Goal: Task Accomplishment & Management: Manage account settings

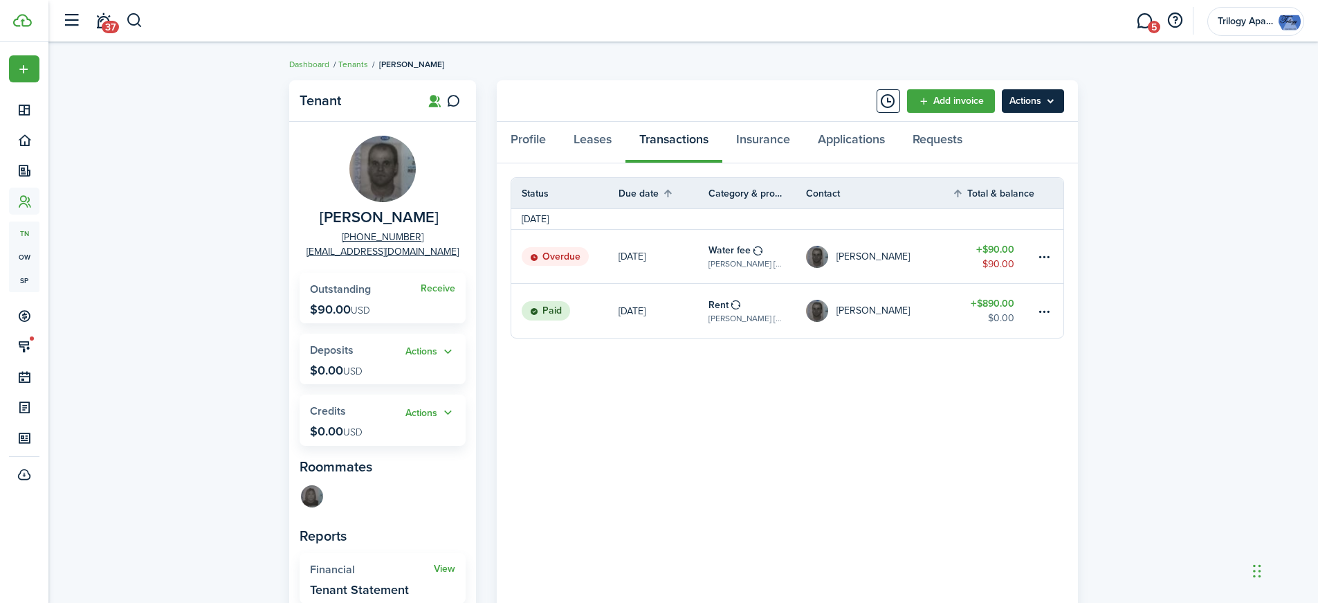
click at [1057, 104] on menu-btn "Actions" at bounding box center [1033, 101] width 62 height 24
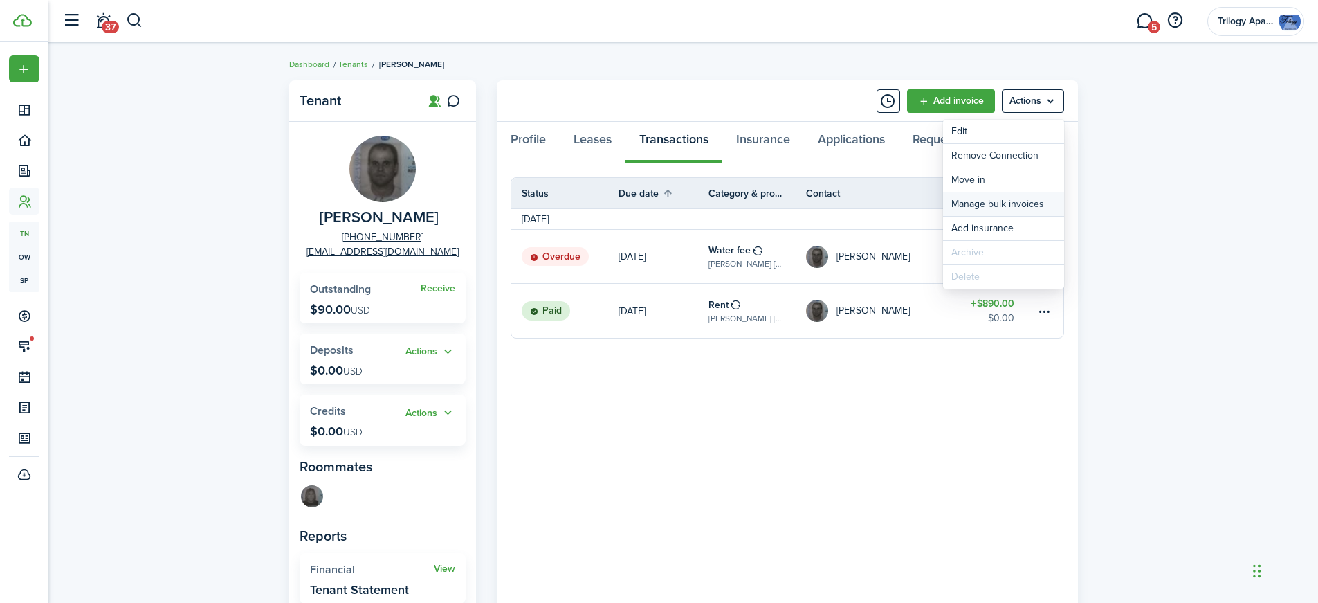
click at [1049, 202] on link "Manage bulk invoices" at bounding box center [1003, 204] width 121 height 24
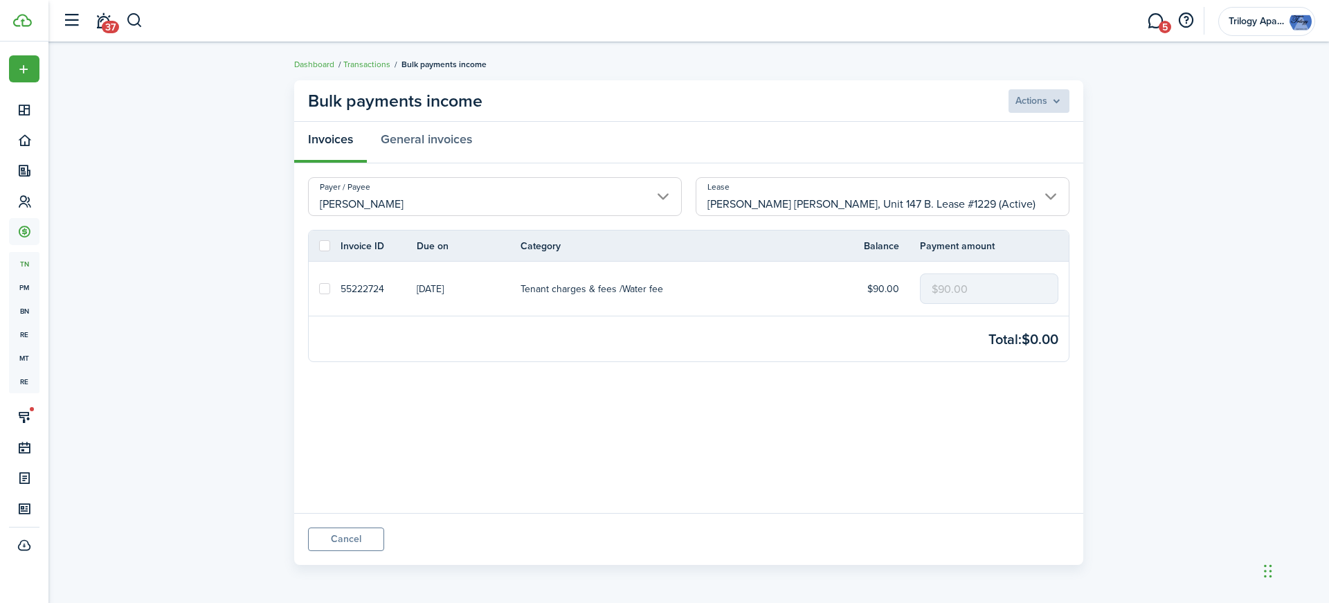
click at [323, 289] on label at bounding box center [324, 288] width 11 height 11
click at [319, 289] on input "checkbox" at bounding box center [318, 289] width 1 height 1
checkbox input "true"
click at [1031, 102] on menu-btn "Actions" at bounding box center [1038, 101] width 62 height 24
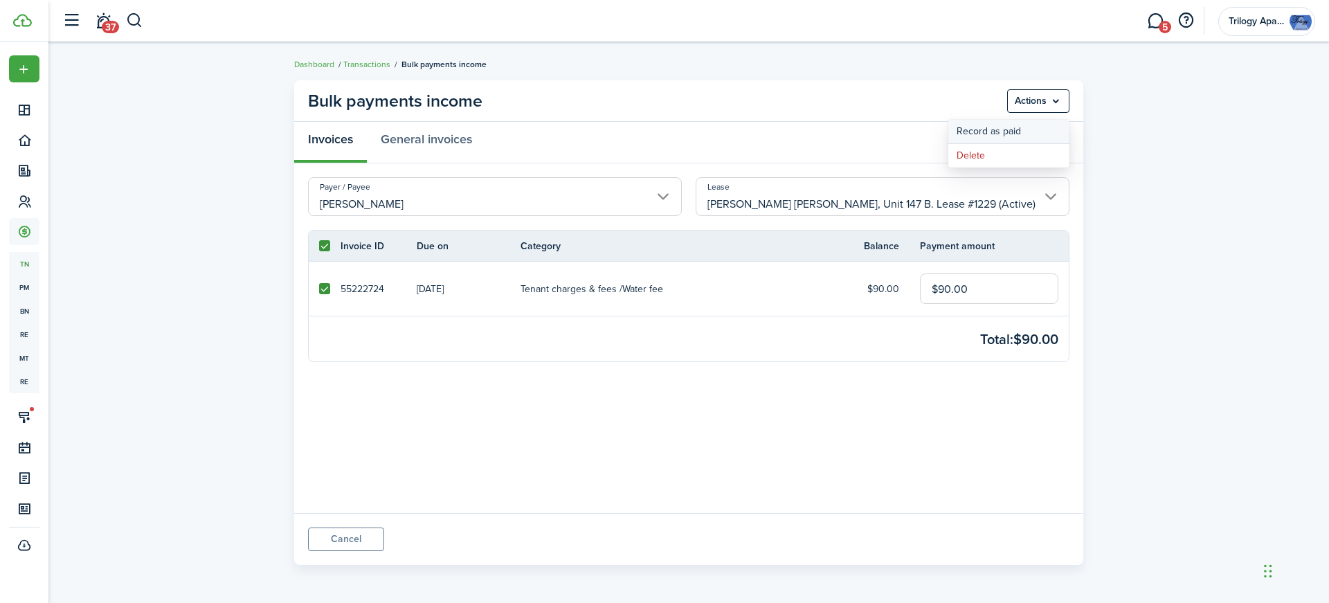
click at [1019, 130] on button "Record as paid" at bounding box center [1008, 132] width 121 height 24
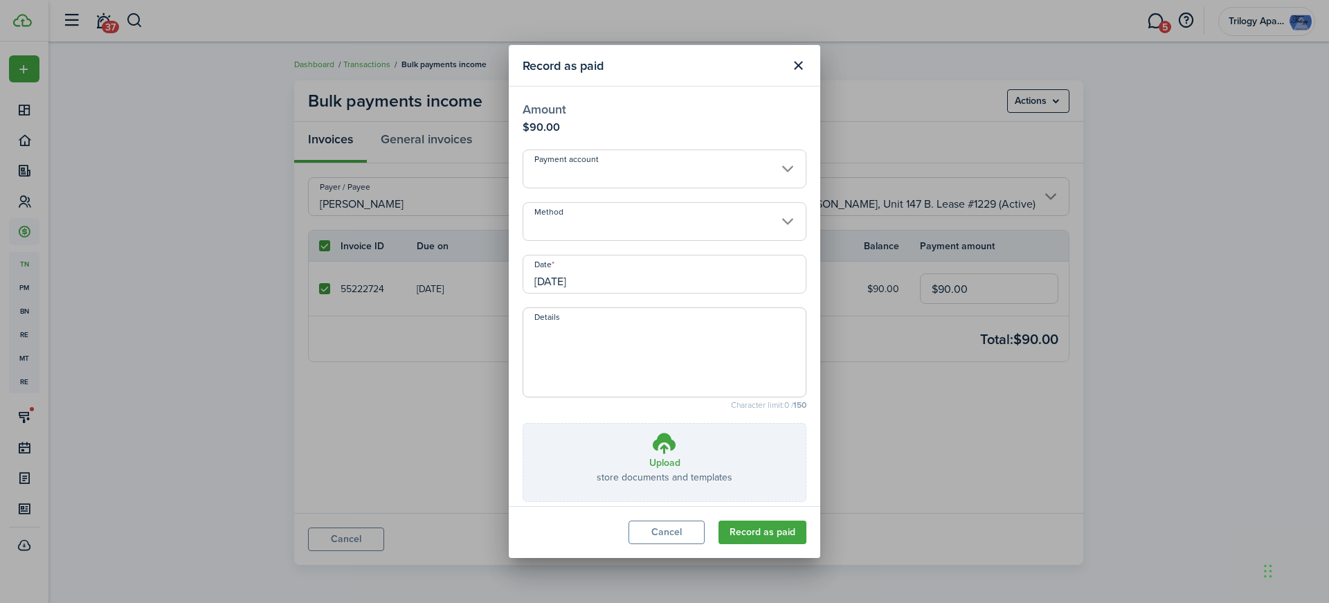
click at [714, 170] on input "Payment account" at bounding box center [665, 168] width 284 height 39
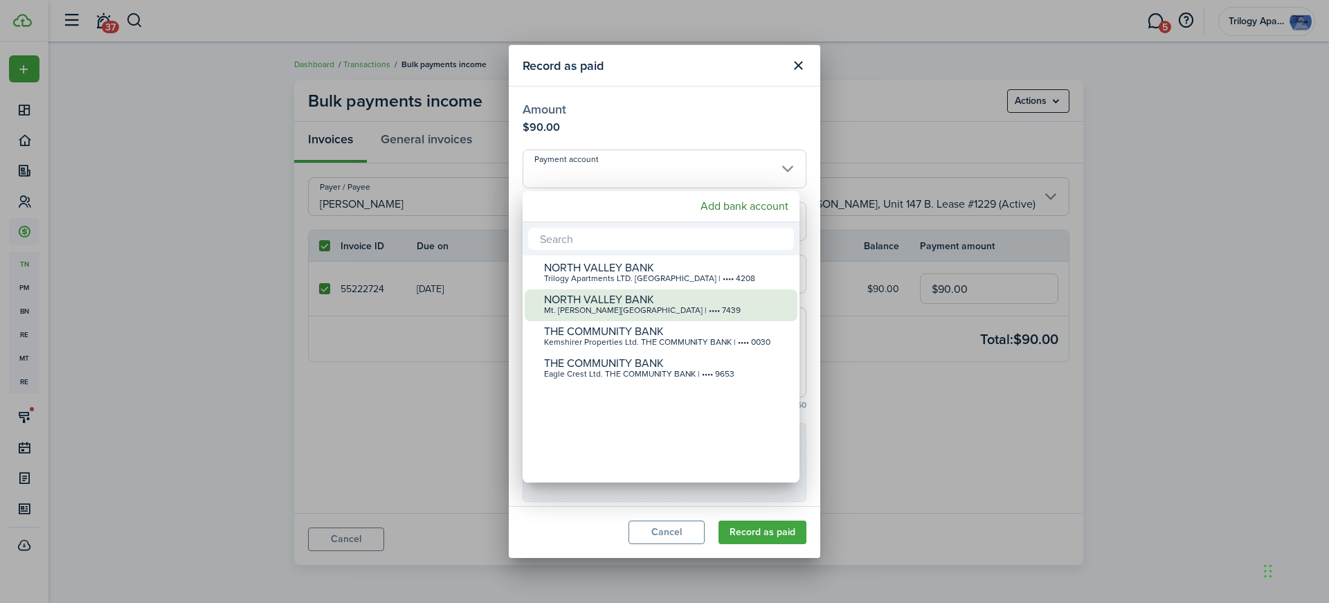
click at [696, 306] on div "Mt. [PERSON_NAME][GEOGRAPHIC_DATA] | •••• 7439" at bounding box center [666, 311] width 245 height 10
type input "•••• •••• •••• 7439"
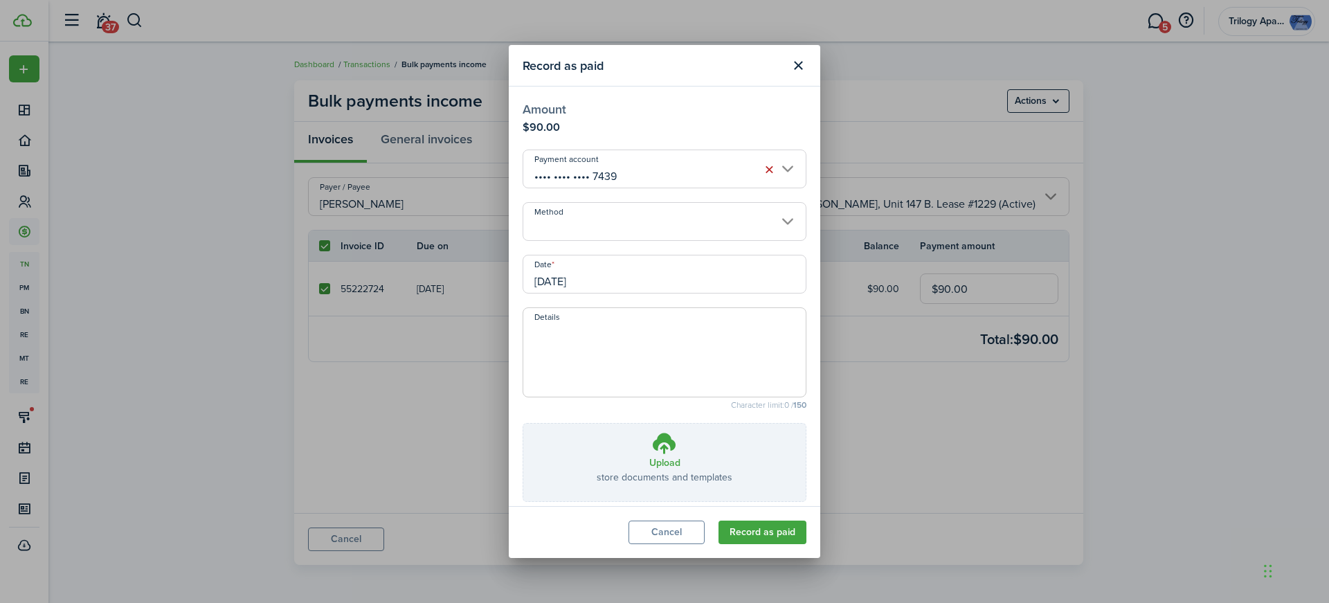
click at [664, 229] on input "Method" at bounding box center [665, 221] width 284 height 39
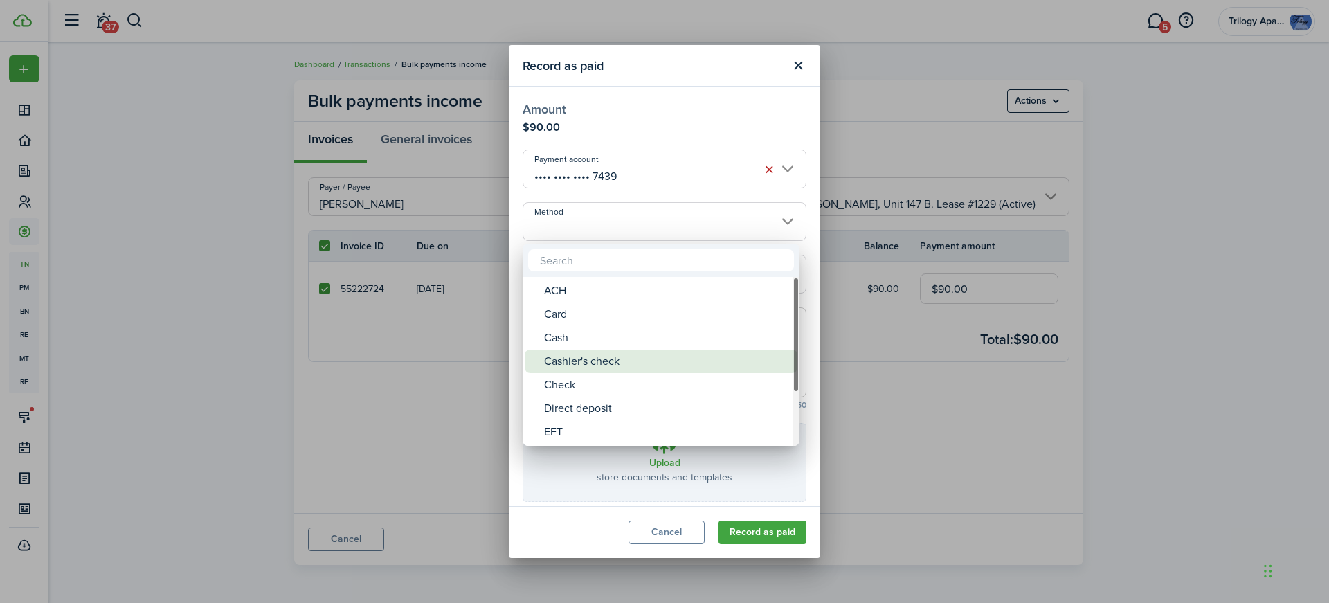
click at [606, 360] on div "Cashier's check" at bounding box center [666, 362] width 245 height 24
type input "Cashier's check"
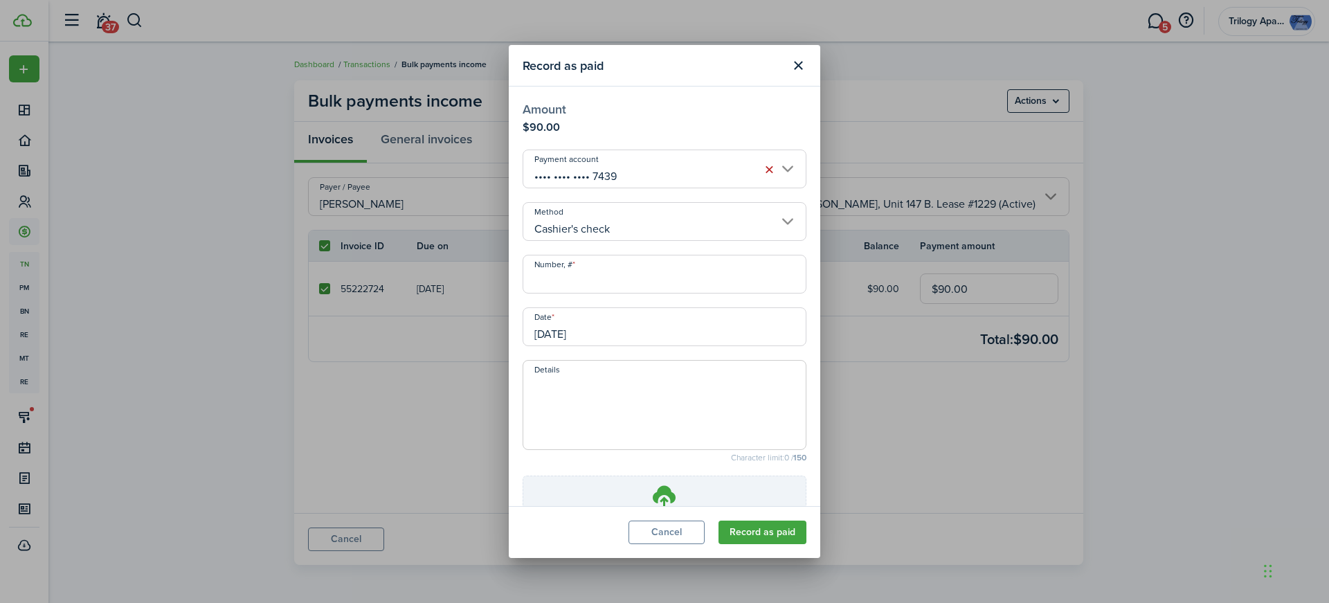
click at [613, 277] on input "Number, #" at bounding box center [665, 274] width 284 height 39
type input "20118"
click at [542, 402] on textarea "Details" at bounding box center [664, 409] width 282 height 66
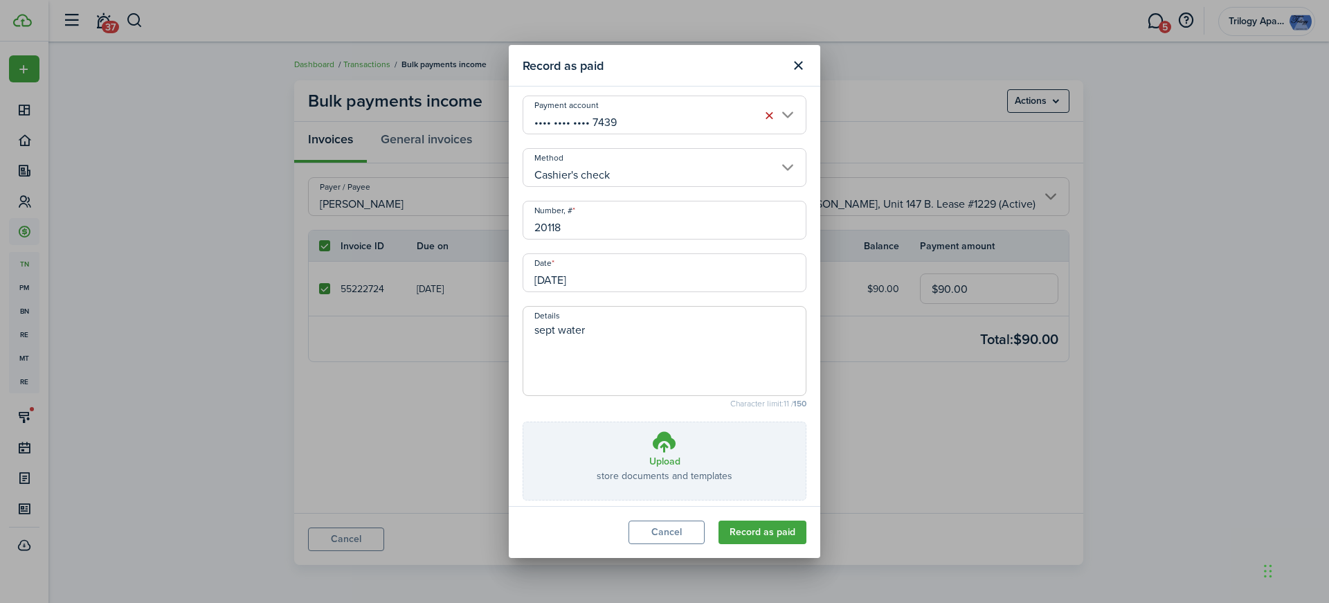
scroll to position [111, 0]
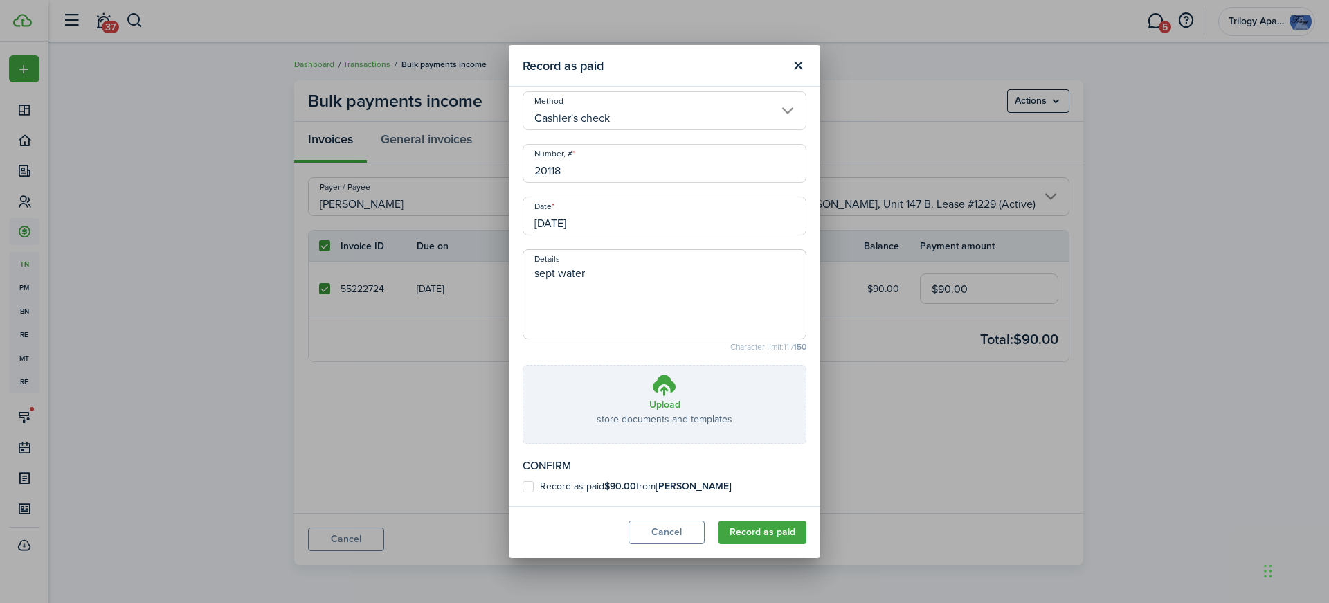
type textarea "sept water"
click at [531, 484] on label "Record as paid $90.00 from [PERSON_NAME]" at bounding box center [627, 486] width 209 height 11
click at [523, 597] on input "Record as paid $90.00 from [PERSON_NAME]" at bounding box center [522, 597] width 1 height 1
checkbox input "true"
click at [764, 534] on button "Record as paid" at bounding box center [762, 532] width 88 height 24
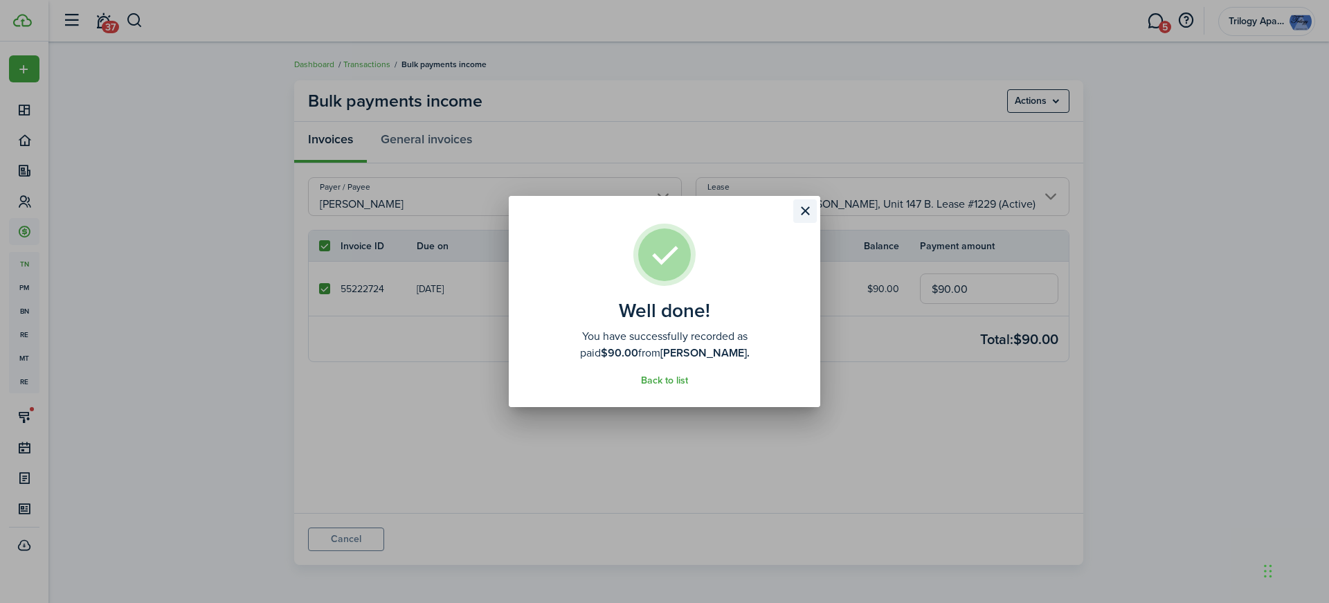
click at [809, 212] on button "Close modal" at bounding box center [805, 211] width 24 height 24
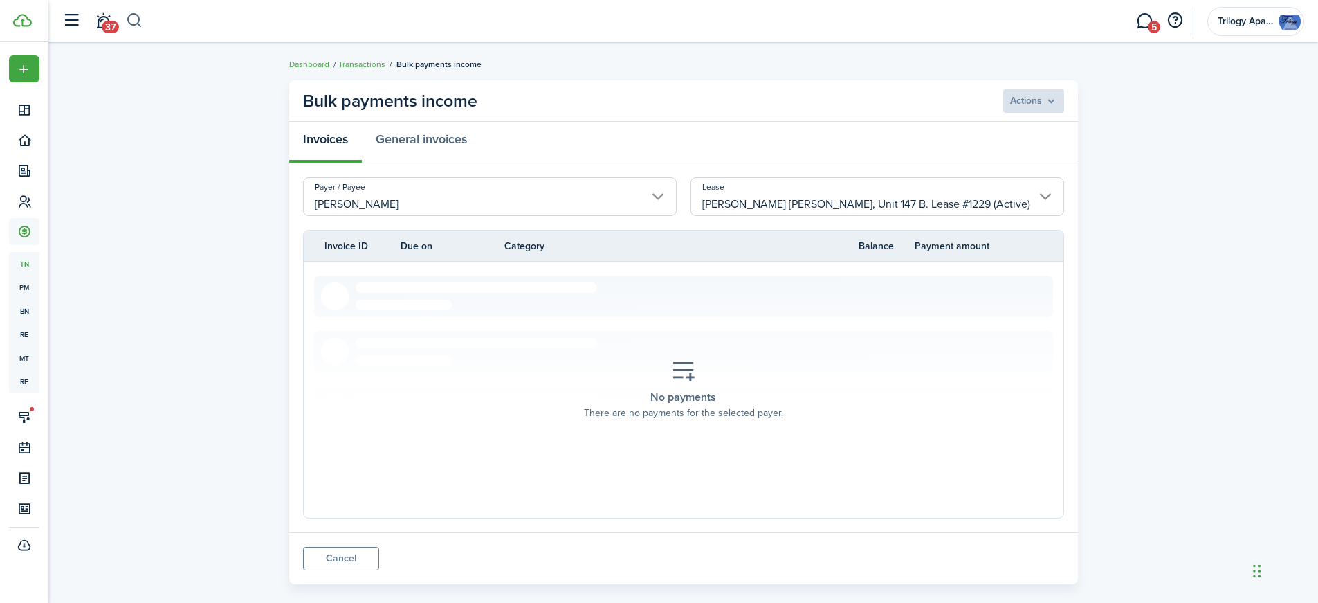
click at [132, 17] on button "button" at bounding box center [134, 21] width 17 height 24
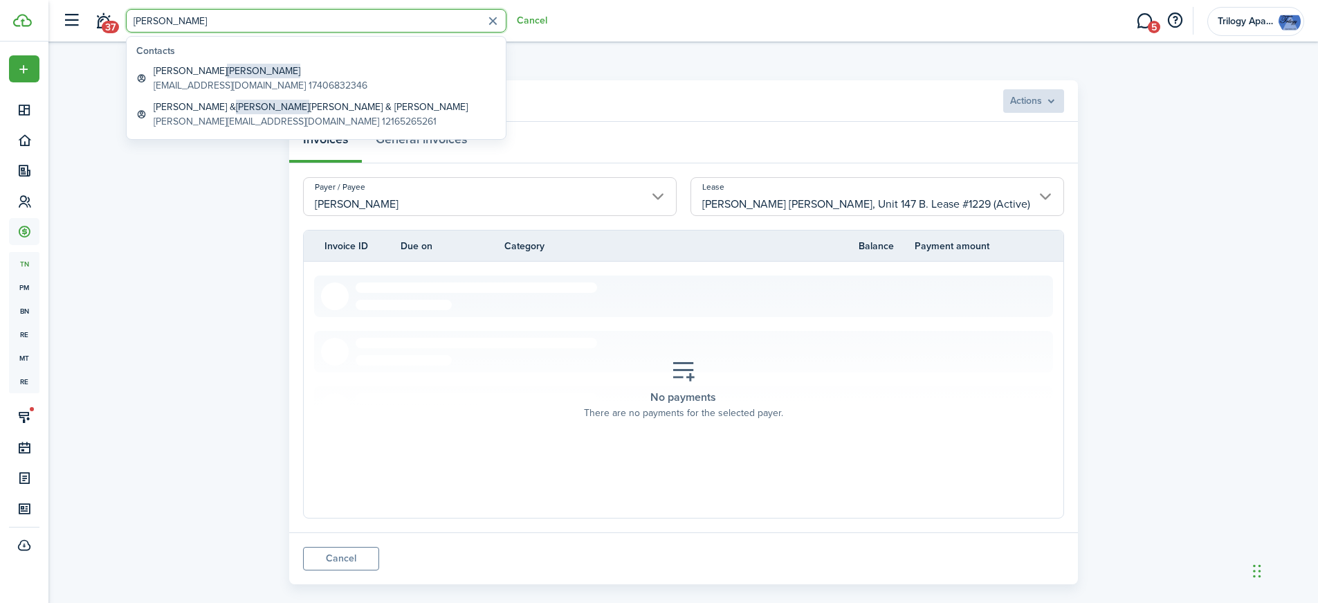
type input "[PERSON_NAME]"
click at [165, 60] on global-search-list-section "Contacts [PERSON_NAME] [PERSON_NAME][EMAIL_ADDRESS][DOMAIN_NAME] 17406832346 [P…" at bounding box center [316, 88] width 379 height 102
click at [170, 68] on global-search-item-title "[PERSON_NAME]" at bounding box center [261, 71] width 214 height 15
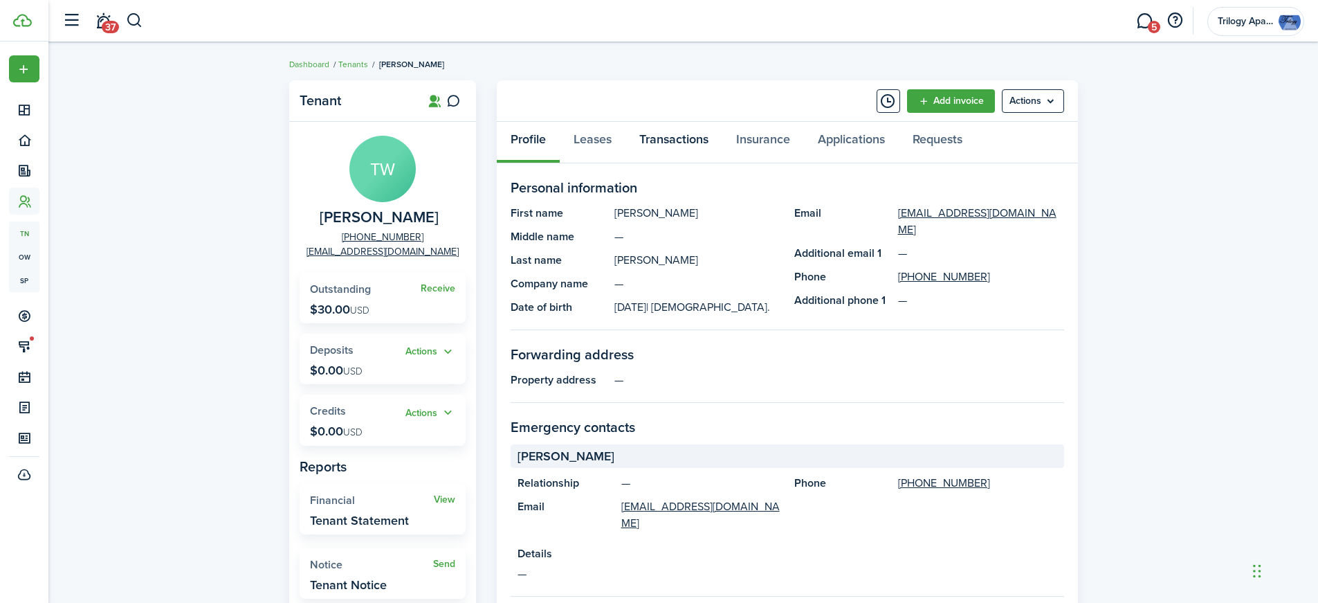
click at [674, 143] on link "Transactions" at bounding box center [674, 143] width 97 height 42
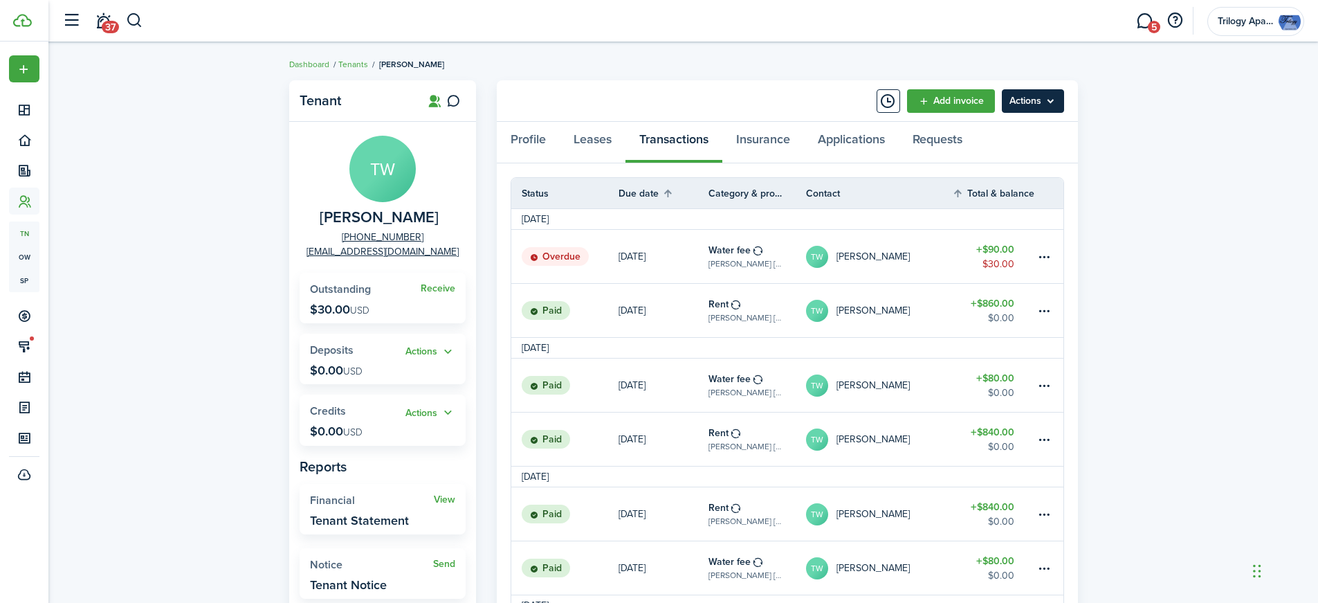
click at [1046, 98] on menu-btn "Actions" at bounding box center [1033, 101] width 62 height 24
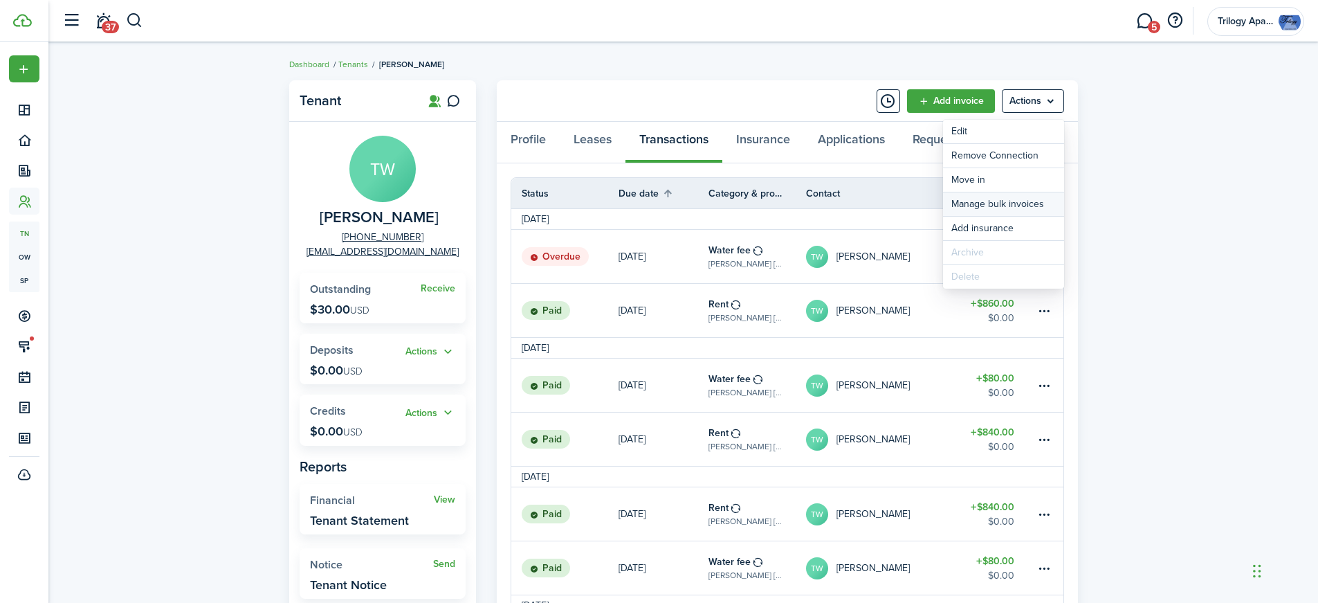
click at [1017, 201] on link "Manage bulk invoices" at bounding box center [1003, 204] width 121 height 24
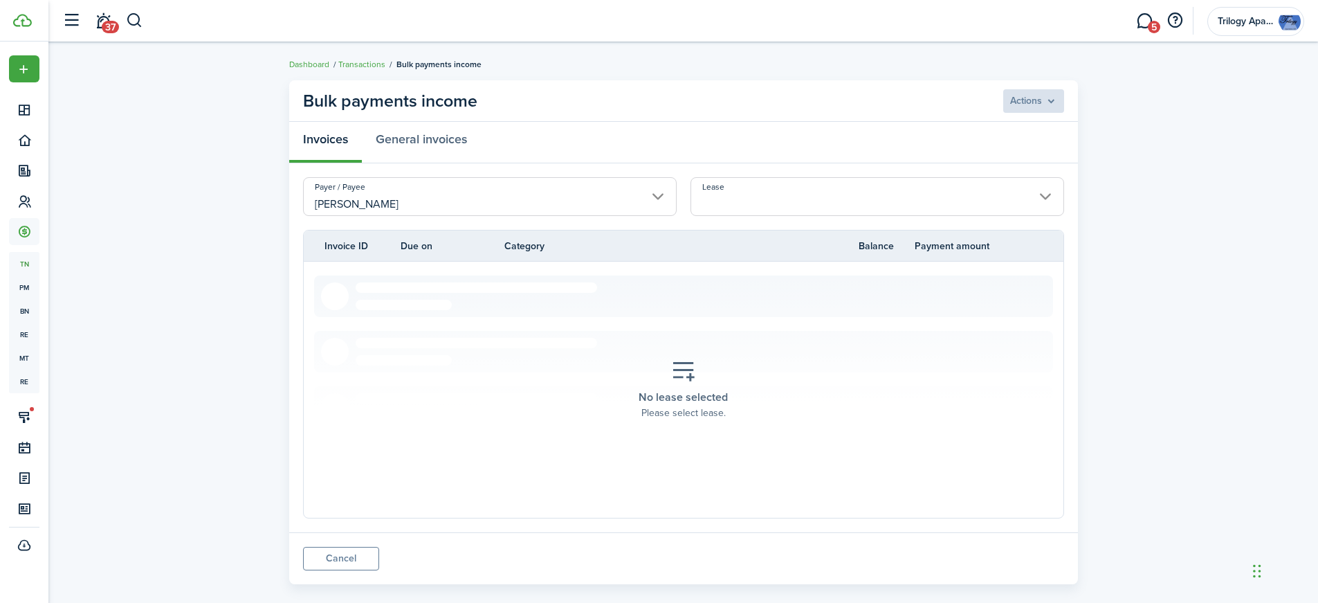
click at [1017, 201] on input "Lease" at bounding box center [878, 196] width 374 height 39
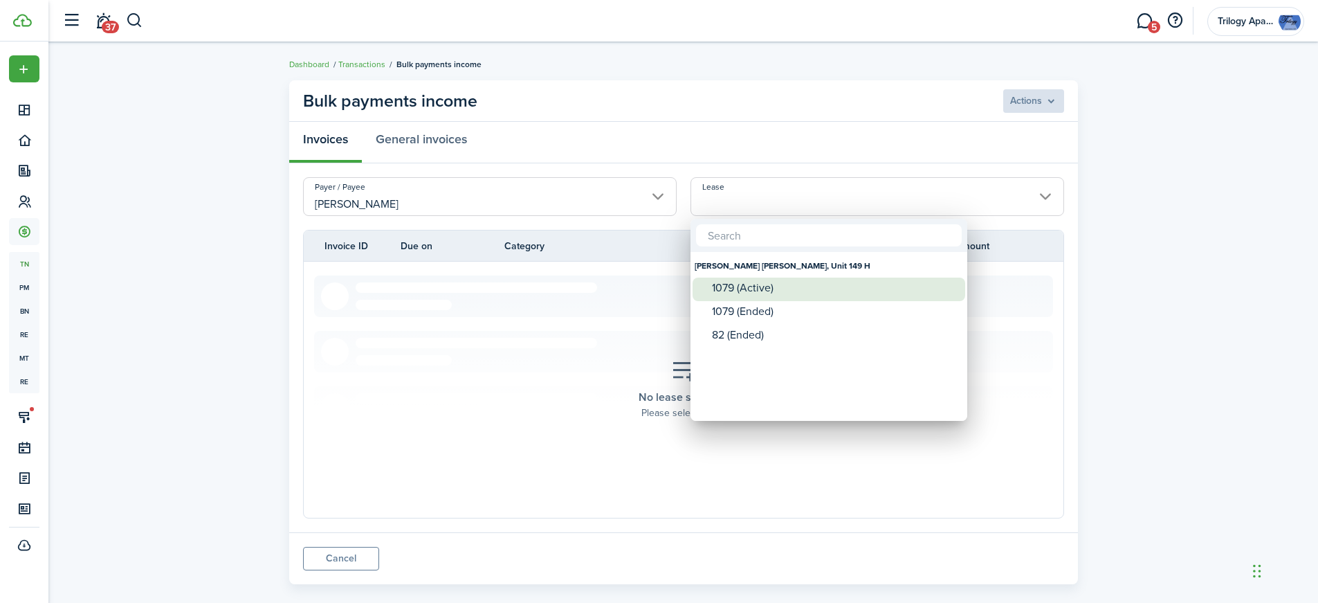
click at [750, 282] on div "1079 (Active)" at bounding box center [834, 288] width 245 height 12
type input "[PERSON_NAME] [PERSON_NAME], Unit 149 H. Lease #1079 (Active)"
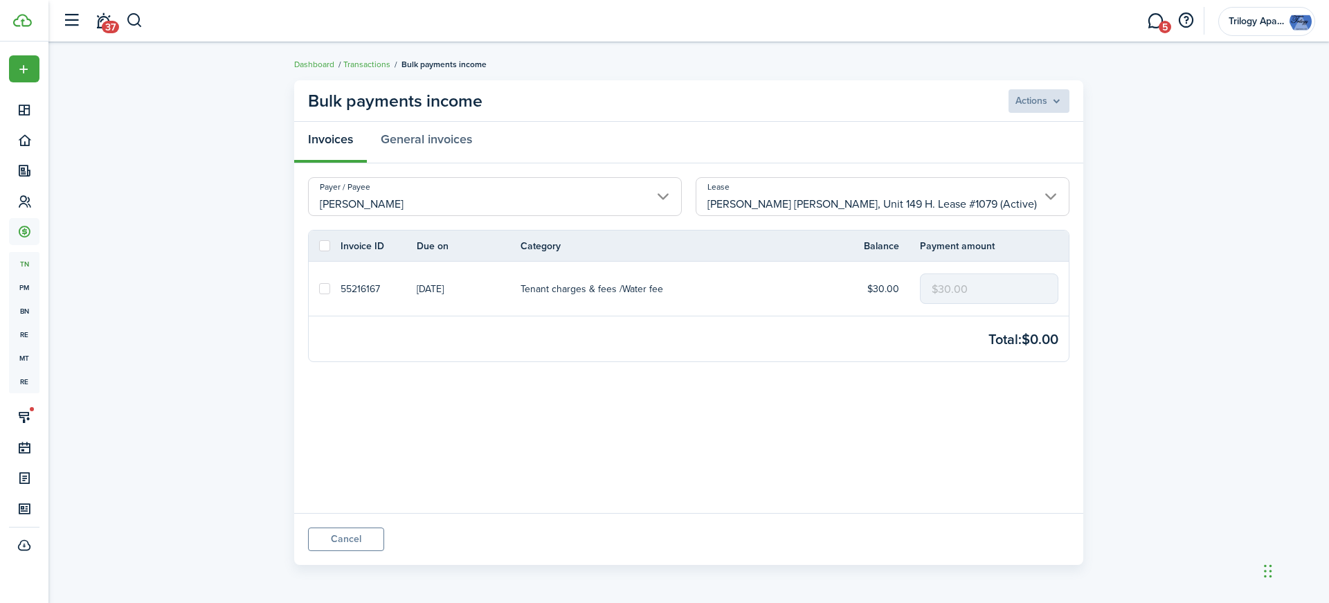
click at [324, 288] on label at bounding box center [324, 288] width 11 height 11
click at [319, 289] on input "checkbox" at bounding box center [318, 289] width 1 height 1
checkbox input "true"
click at [1046, 101] on menu-btn "Actions" at bounding box center [1038, 101] width 62 height 24
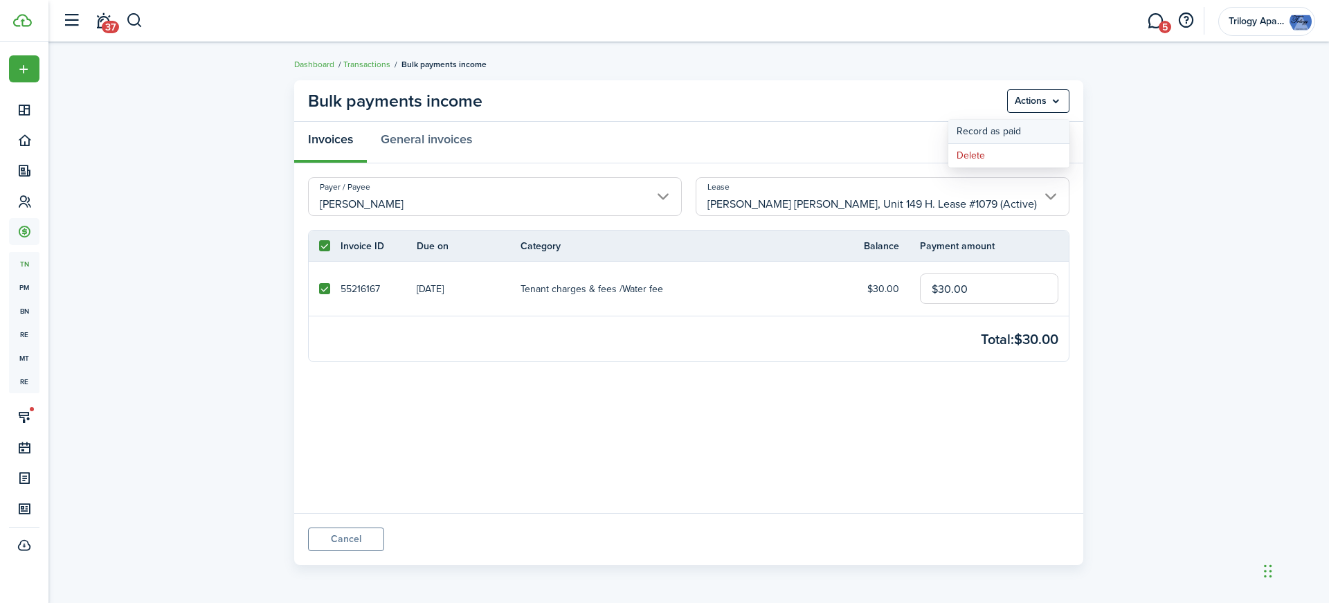
click at [1027, 133] on button "Record as paid" at bounding box center [1008, 132] width 121 height 24
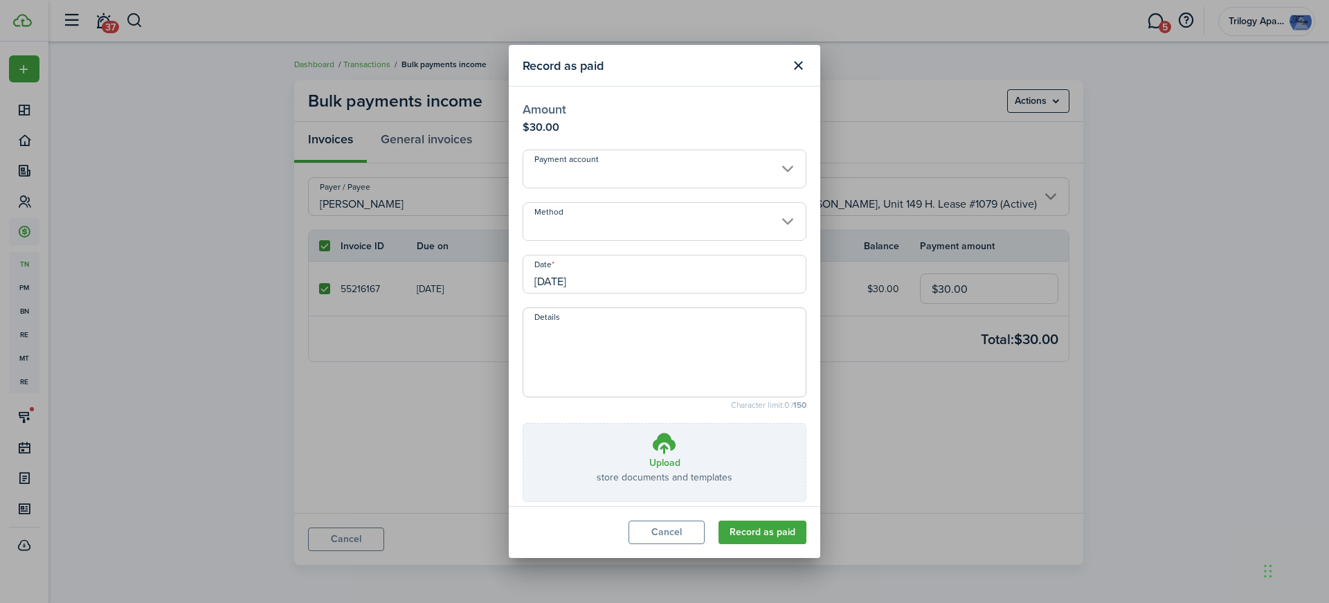
click at [637, 167] on input "Payment account" at bounding box center [665, 168] width 284 height 39
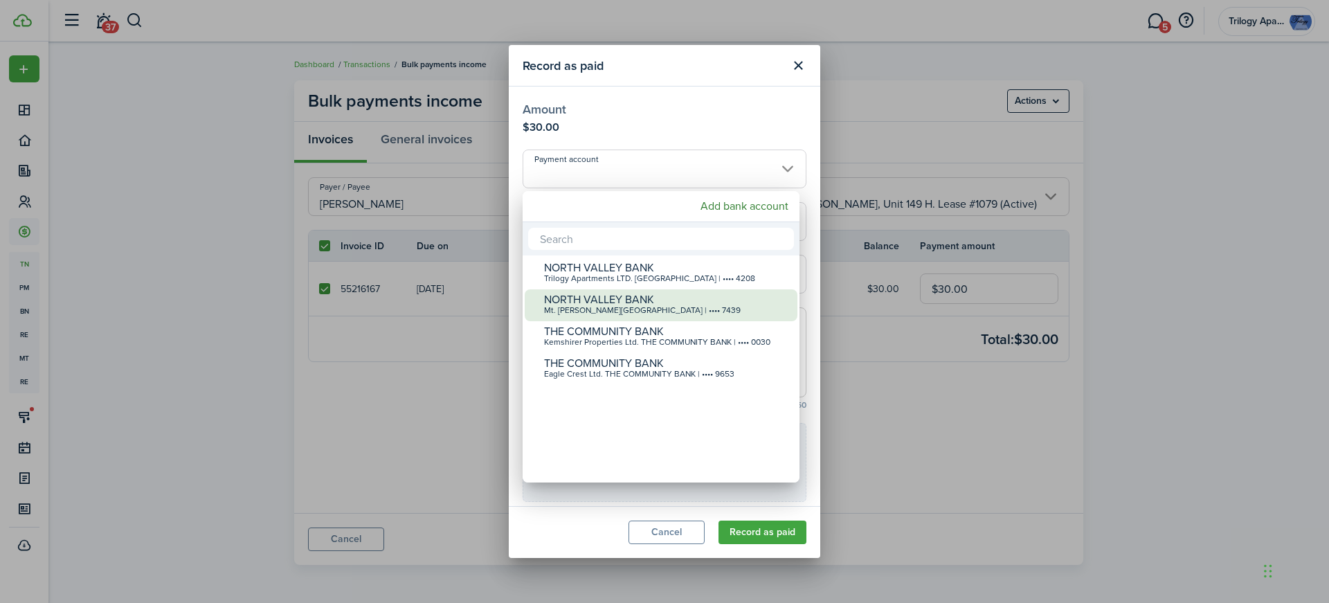
click at [621, 309] on div "Mt. [PERSON_NAME][GEOGRAPHIC_DATA] | •••• 7439" at bounding box center [666, 311] width 245 height 10
type input "•••• •••• •••• 7439"
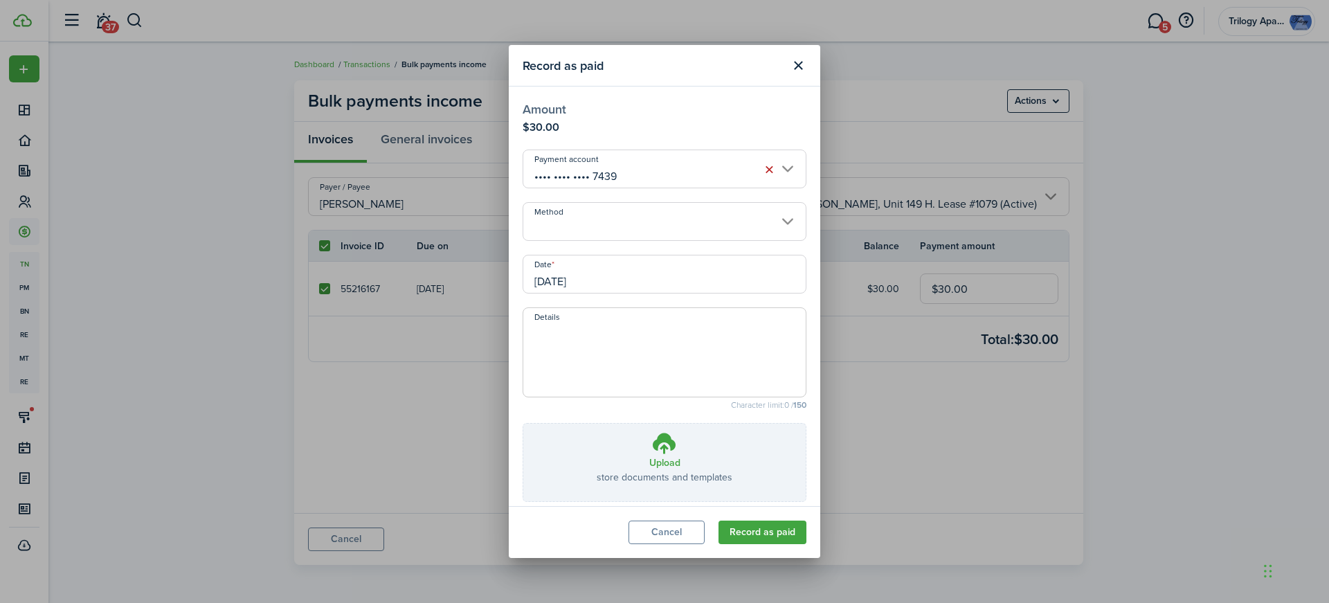
click at [567, 235] on input "Method" at bounding box center [665, 221] width 284 height 39
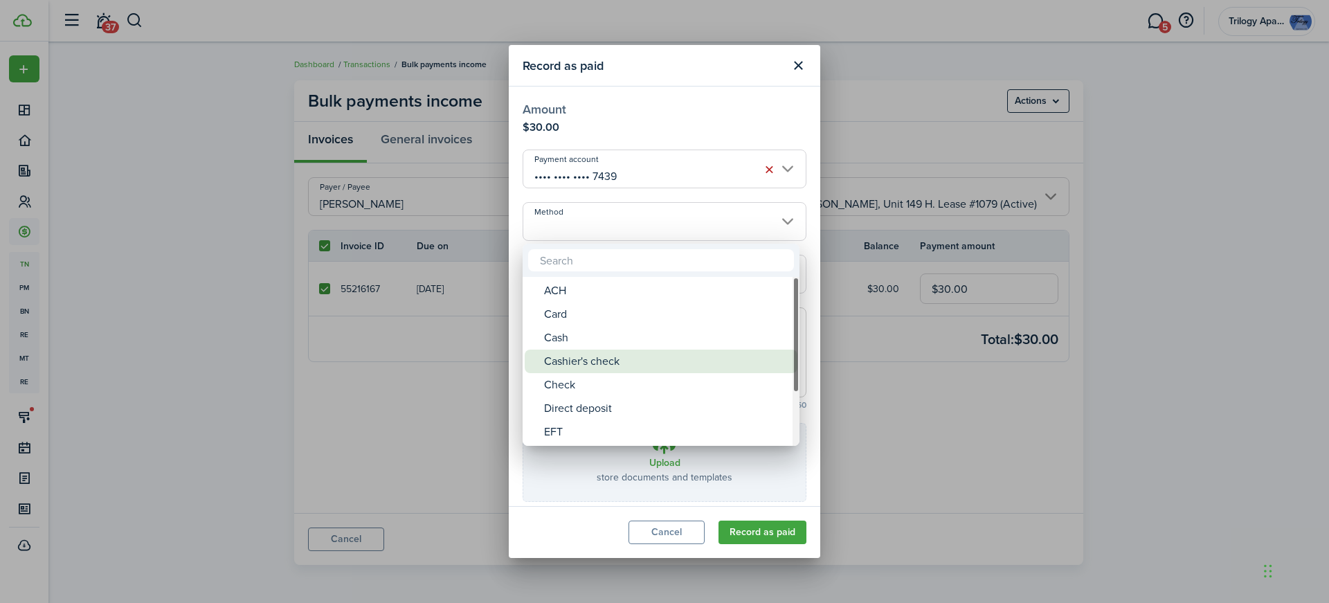
click at [581, 357] on div "Cashier's check" at bounding box center [666, 362] width 245 height 24
type input "Cashier's check"
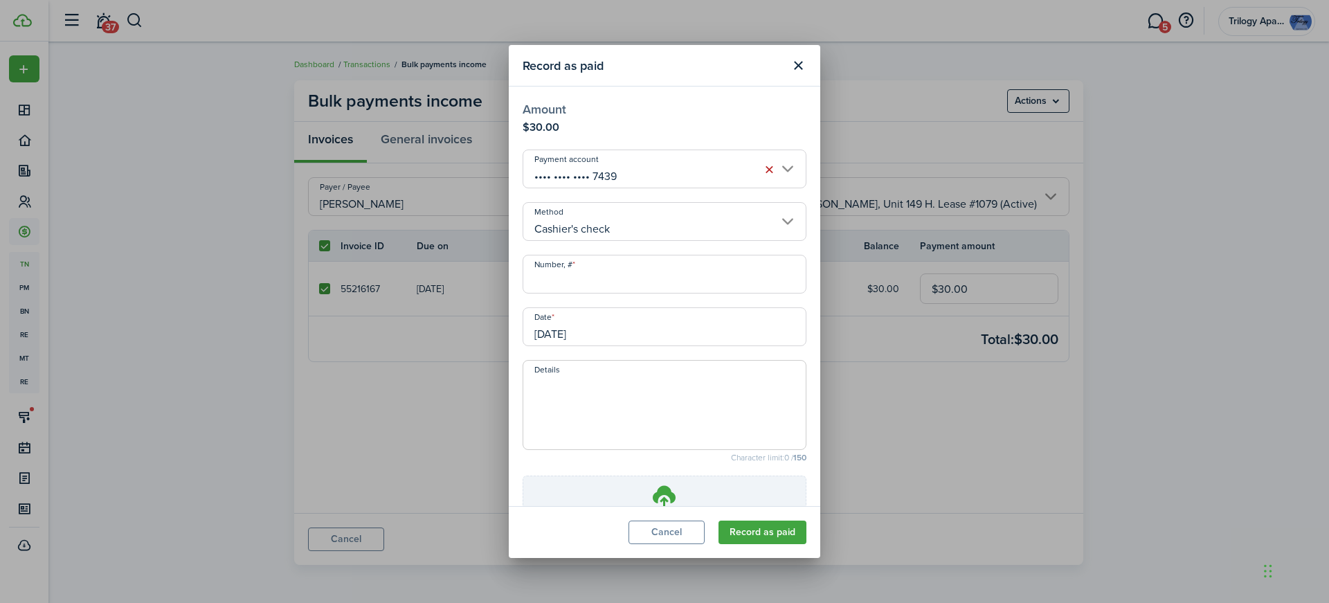
click at [587, 269] on input "Number, #" at bounding box center [665, 274] width 284 height 39
type input "8496"
click at [570, 406] on textarea "Details" at bounding box center [664, 409] width 282 height 66
type textarea "Sept balance"
click at [783, 534] on button "Record as paid" at bounding box center [762, 532] width 88 height 24
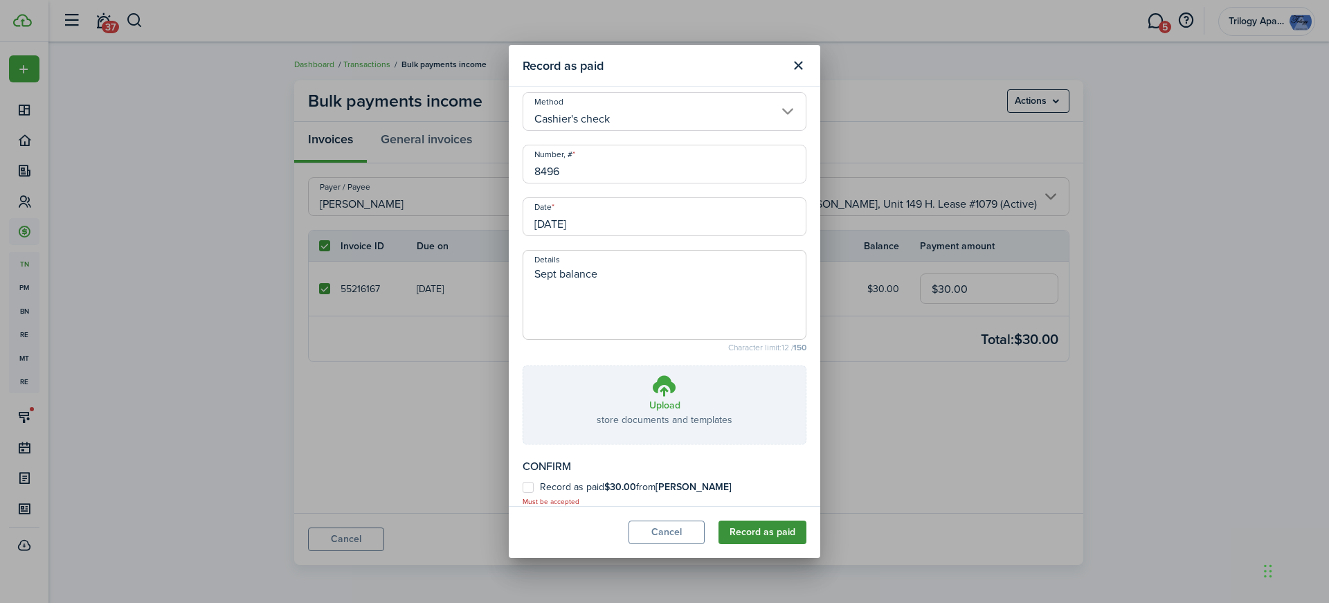
scroll to position [125, 0]
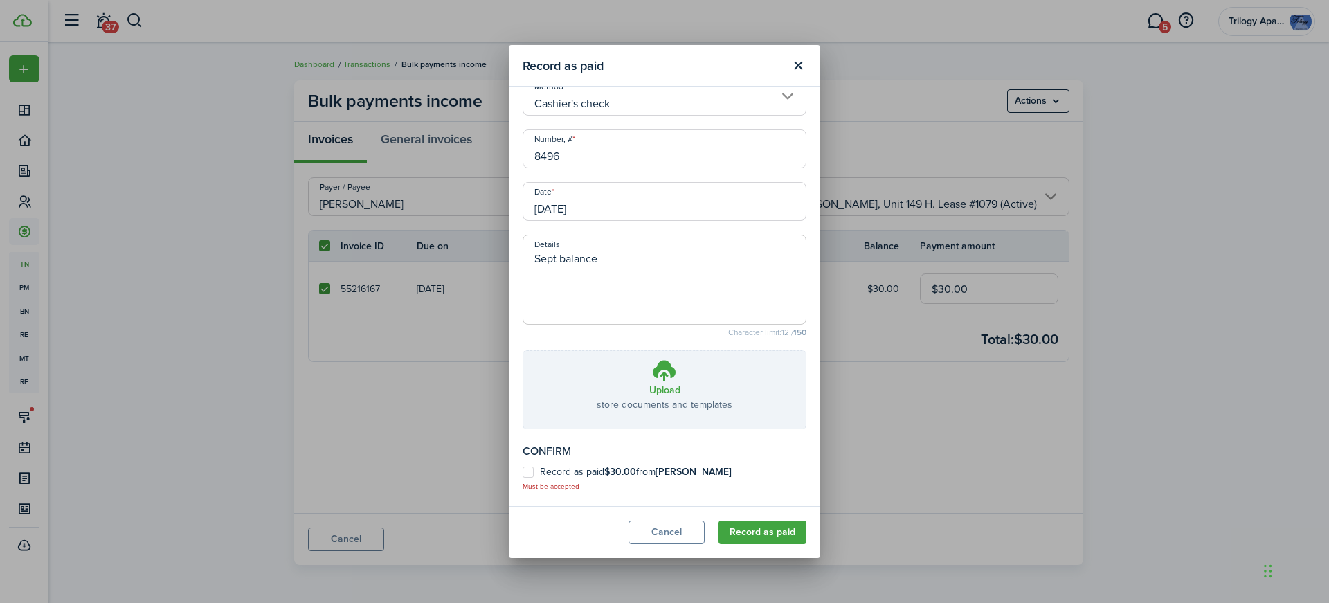
click at [532, 478] on label "Record as paid $30.00 from [PERSON_NAME]" at bounding box center [627, 471] width 209 height 11
click at [523, 602] on input "Record as paid $30.00 from [PERSON_NAME]" at bounding box center [522, 604] width 1 height 1
checkbox input "true"
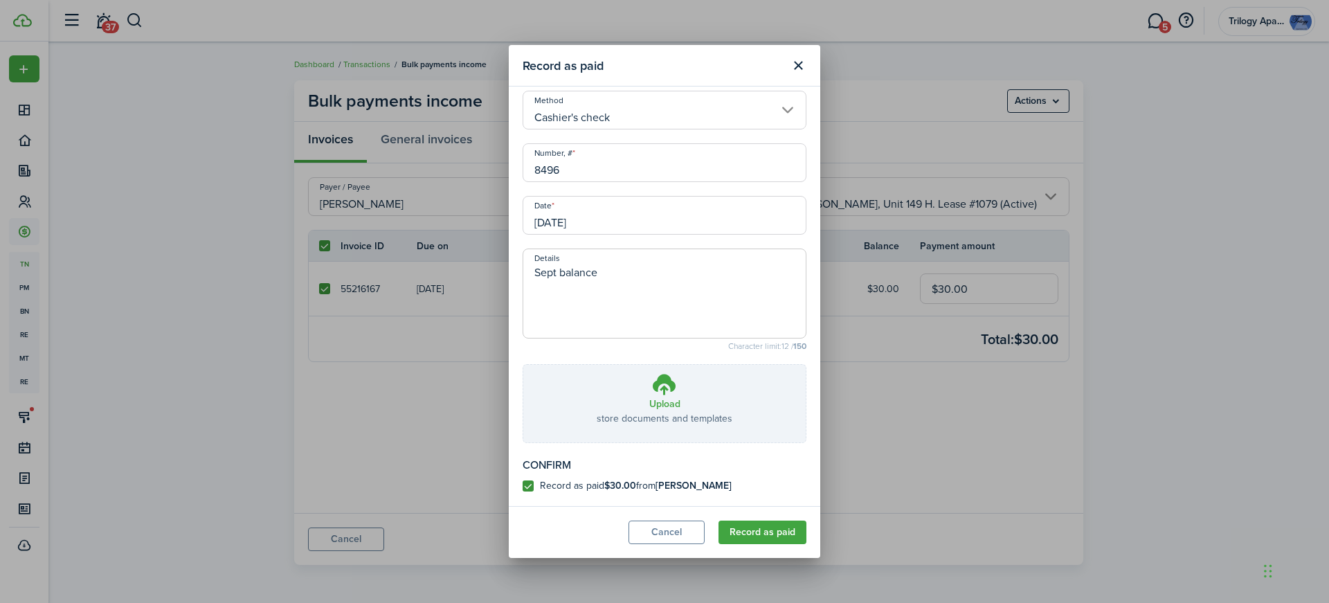
scroll to position [111, 0]
drag, startPoint x: 766, startPoint y: 536, endPoint x: 793, endPoint y: 499, distance: 45.5
click at [767, 536] on button "Record as paid" at bounding box center [762, 532] width 88 height 24
